Goal: Information Seeking & Learning: Learn about a topic

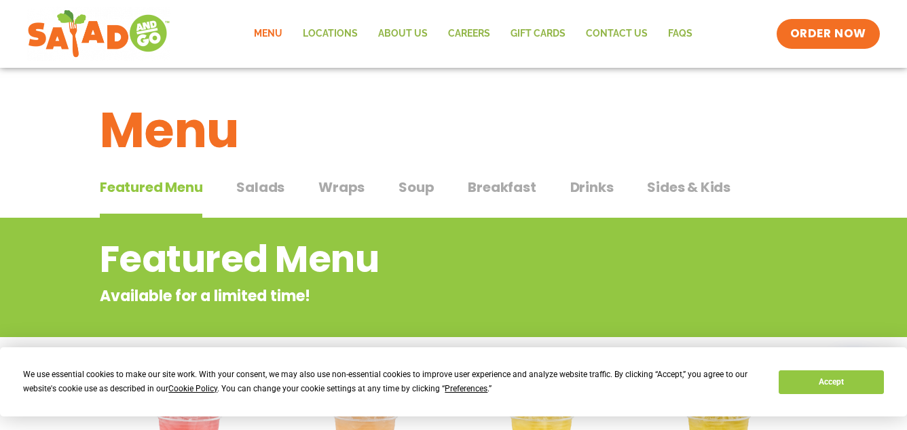
click at [268, 189] on span "Salads" at bounding box center [260, 187] width 48 height 20
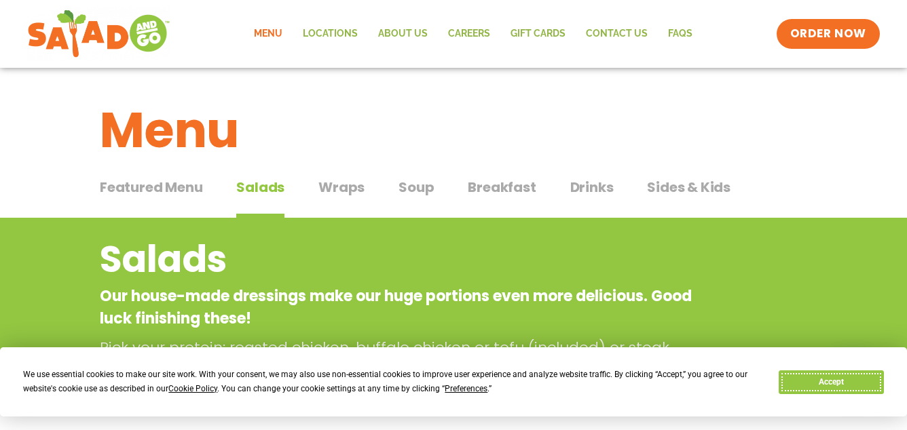
click at [864, 381] on button "Accept" at bounding box center [830, 383] width 105 height 24
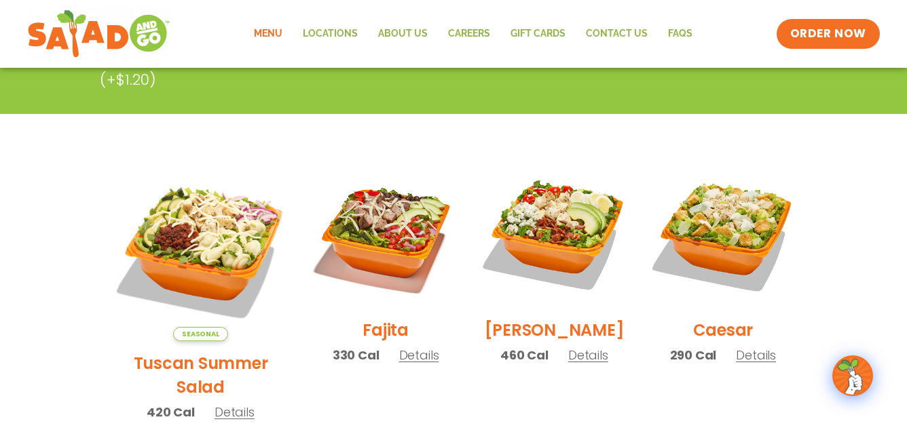
scroll to position [287, 0]
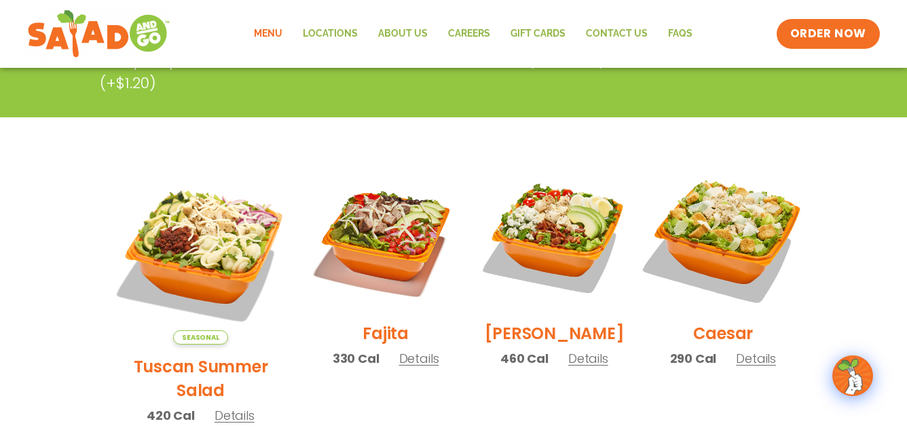
click at [725, 261] on img at bounding box center [723, 238] width 174 height 174
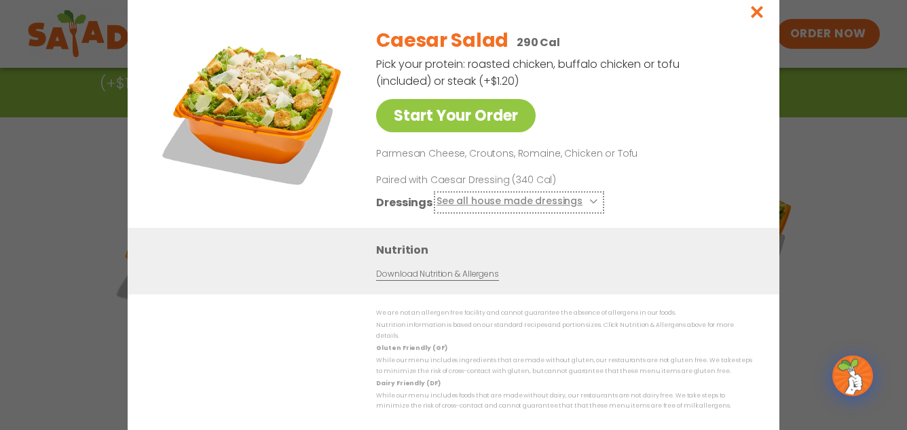
click at [582, 209] on button "See all house made dressings" at bounding box center [518, 202] width 165 height 17
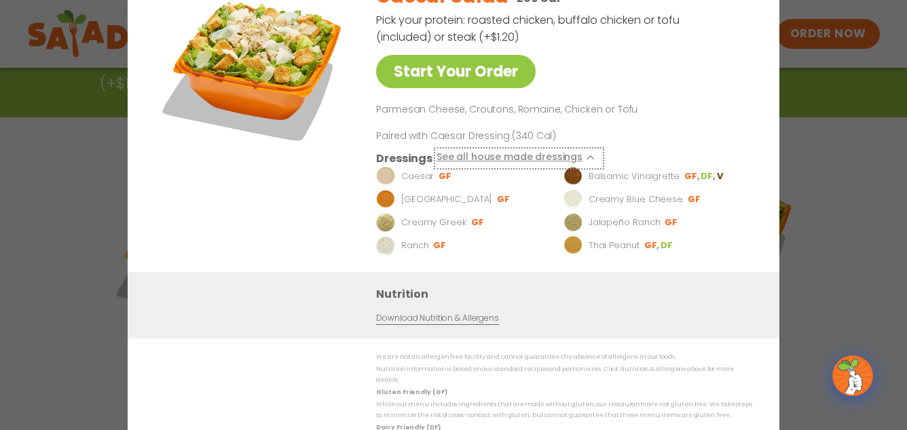
click at [527, 163] on button "See all house made dressings" at bounding box center [518, 158] width 165 height 17
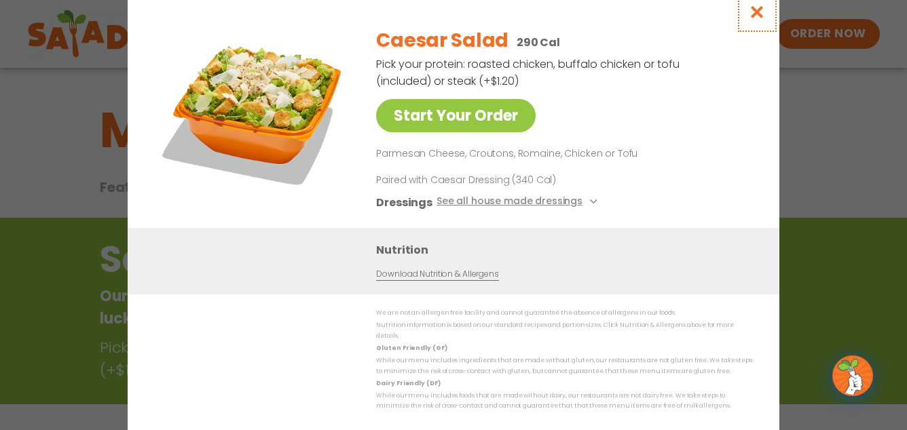
click at [757, 16] on icon "Close modal" at bounding box center [756, 12] width 17 height 14
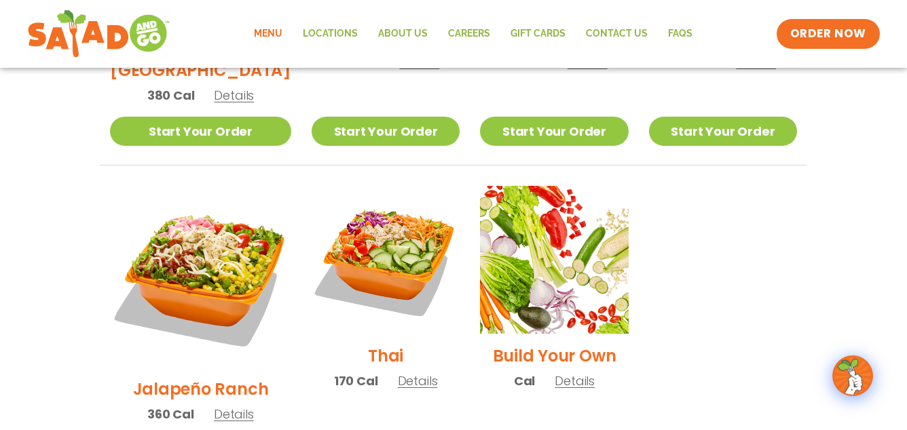
scroll to position [944, 0]
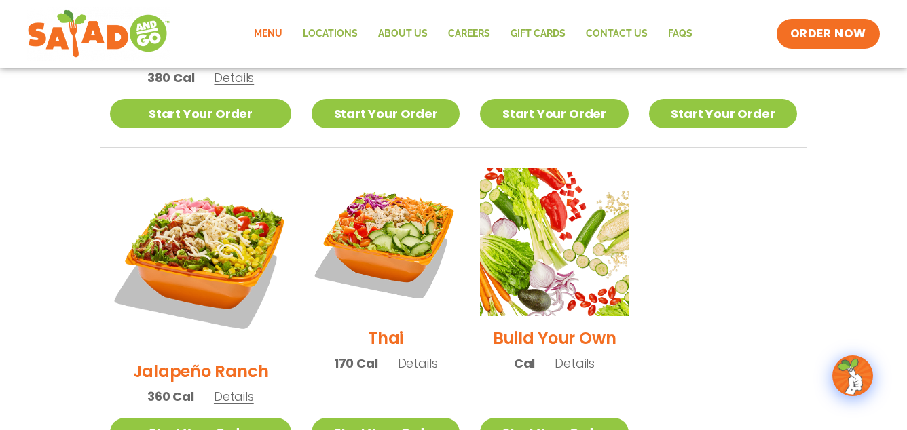
click at [559, 355] on span "Details" at bounding box center [574, 363] width 40 height 17
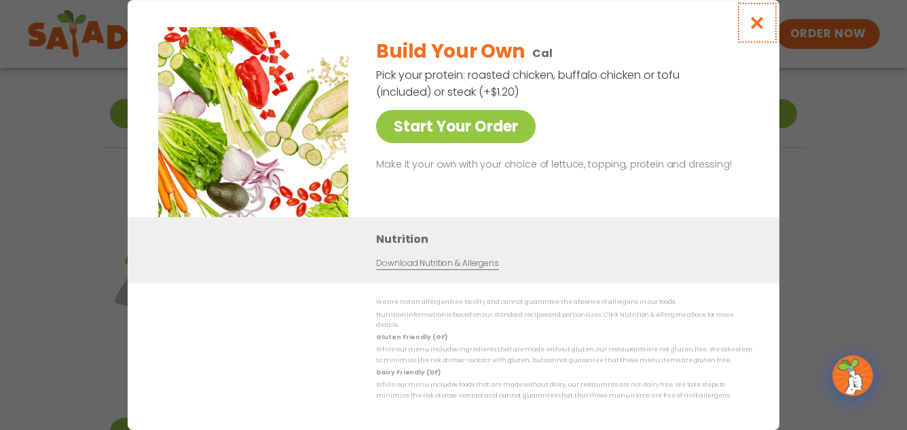
click at [760, 30] on icon "Close modal" at bounding box center [756, 23] width 17 height 14
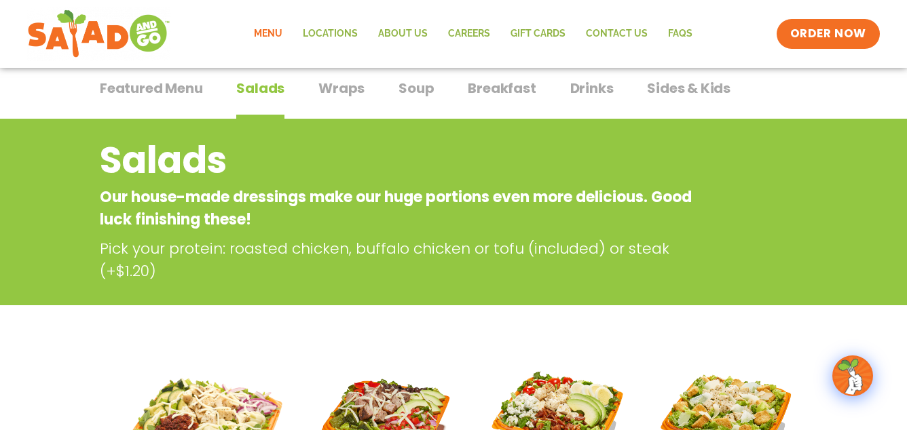
scroll to position [0, 0]
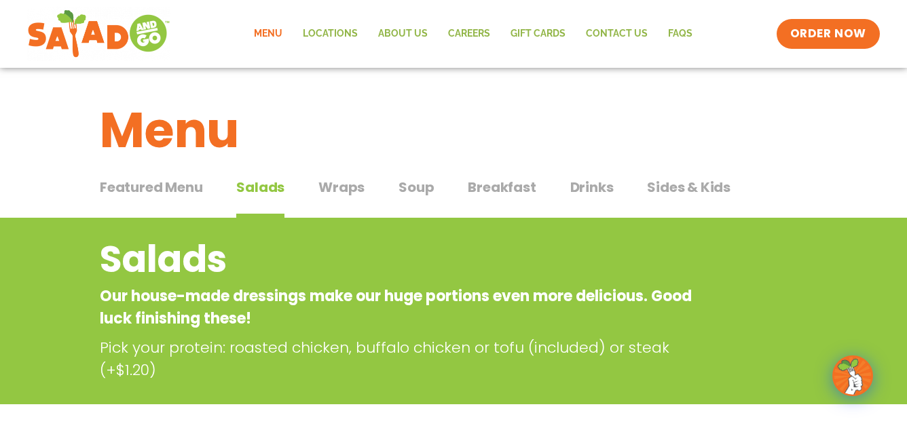
click at [176, 189] on span "Featured Menu" at bounding box center [151, 187] width 102 height 20
